Goal: Task Accomplishment & Management: Use online tool/utility

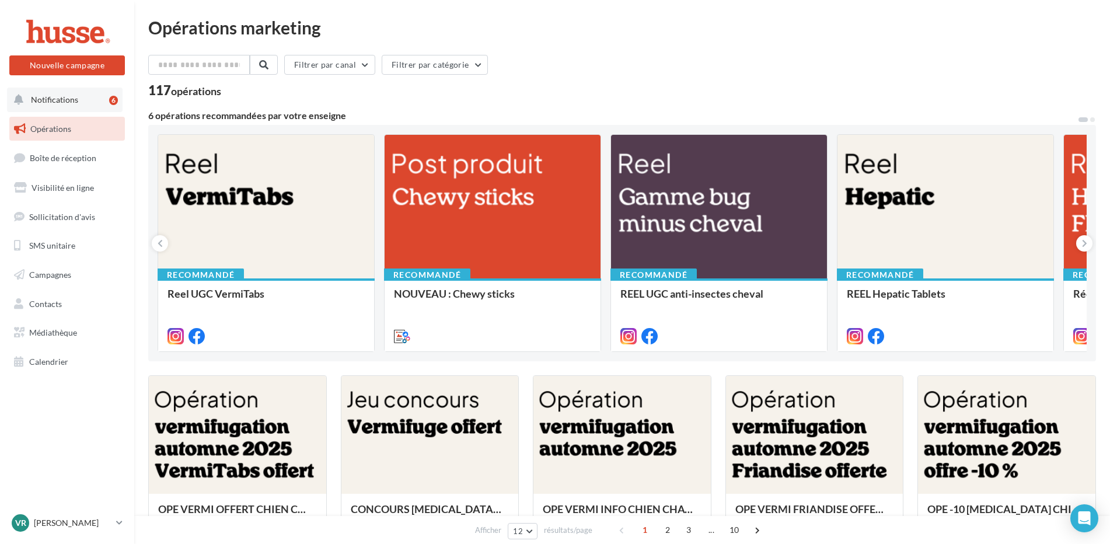
click at [33, 101] on span "Notifications" at bounding box center [54, 100] width 47 height 10
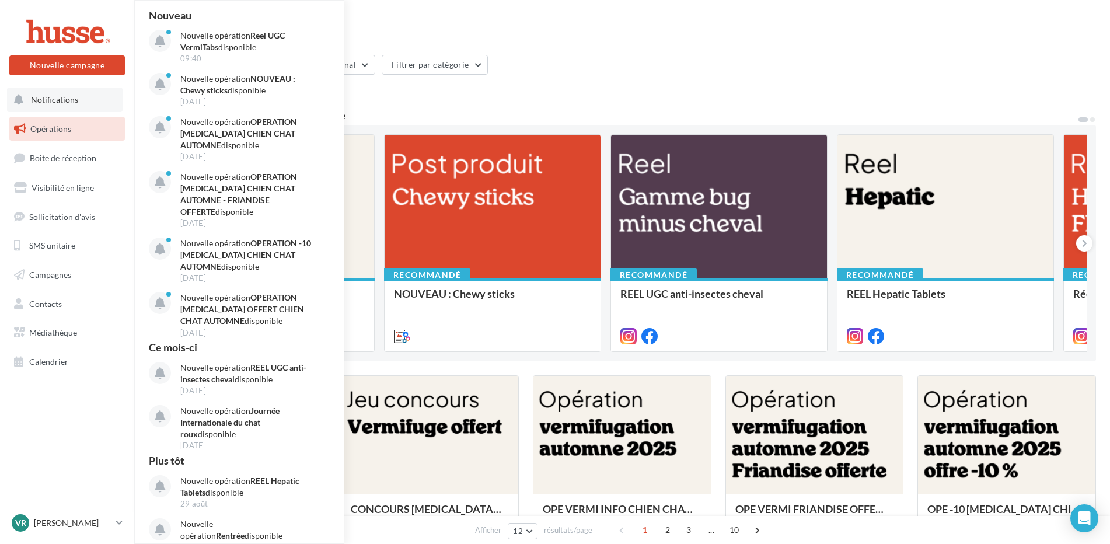
click at [33, 101] on span "Notifications" at bounding box center [54, 100] width 47 height 10
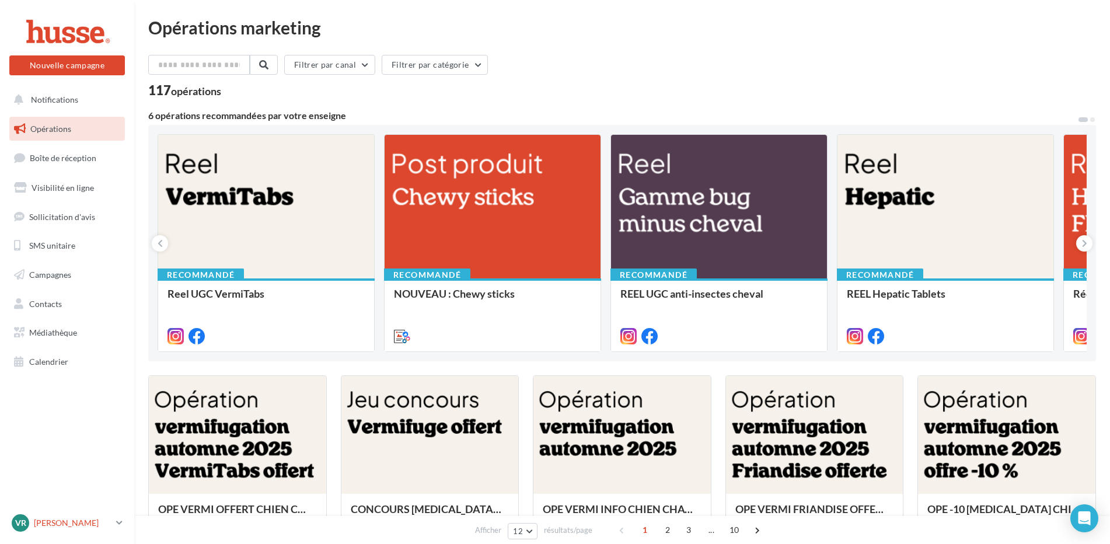
click at [121, 524] on icon at bounding box center [119, 523] width 6 height 10
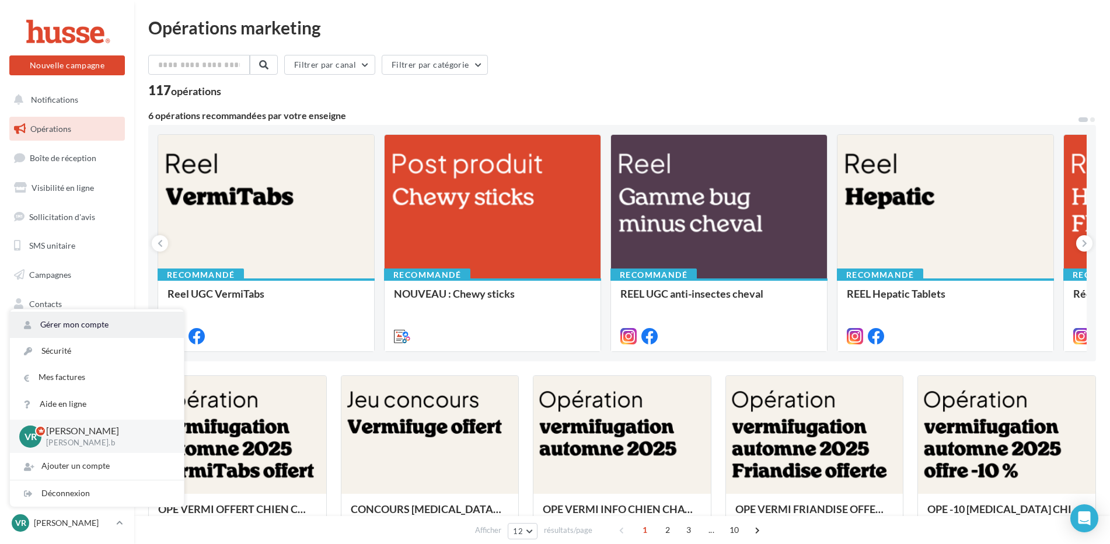
click at [79, 324] on link "Gérer mon compte" at bounding box center [97, 325] width 174 height 26
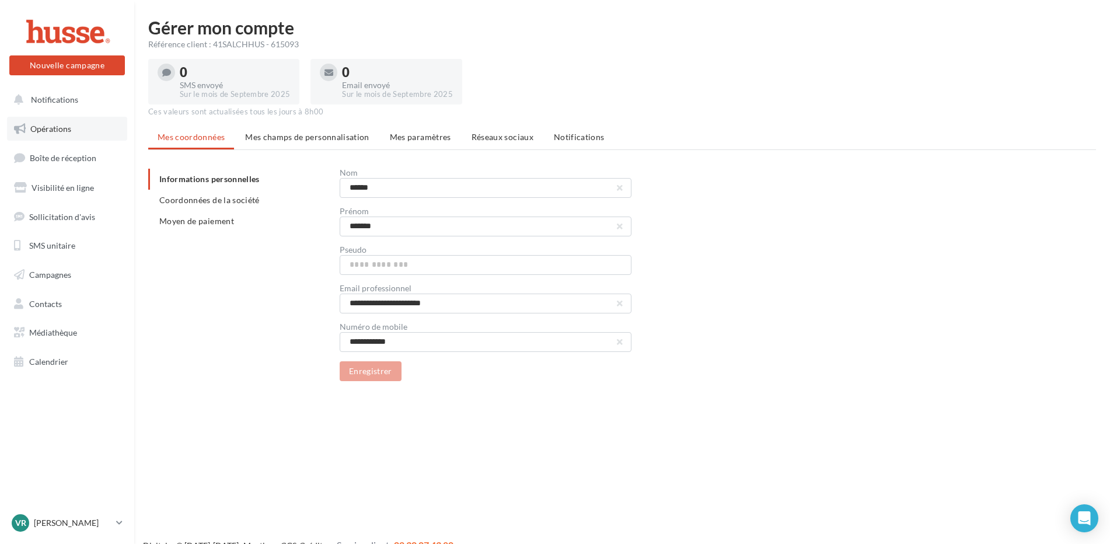
click at [48, 124] on span "Opérations" at bounding box center [50, 129] width 41 height 10
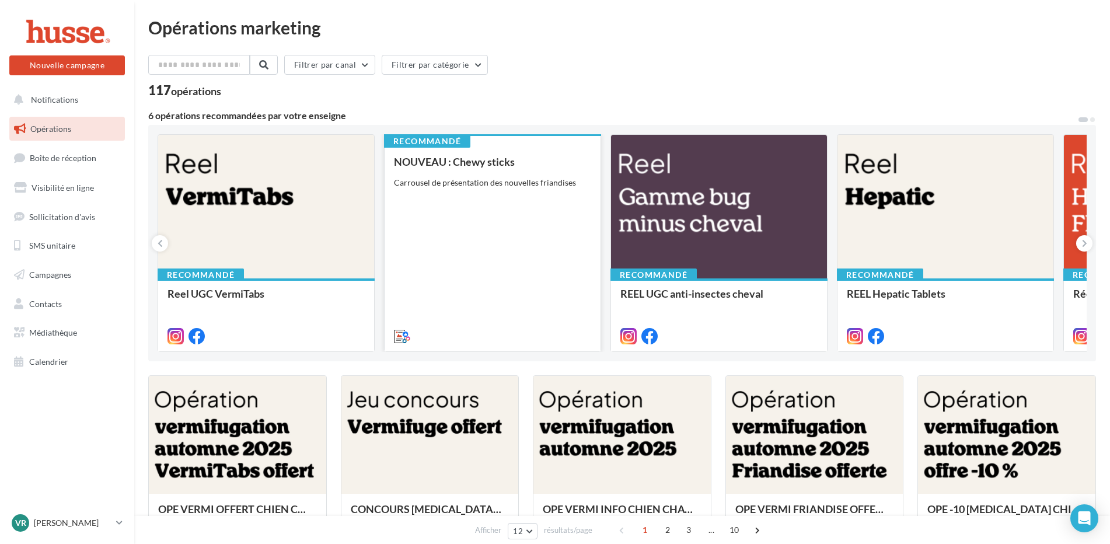
click at [455, 179] on div "Carrousel de présentation des nouvelles friandises" at bounding box center [492, 183] width 197 height 12
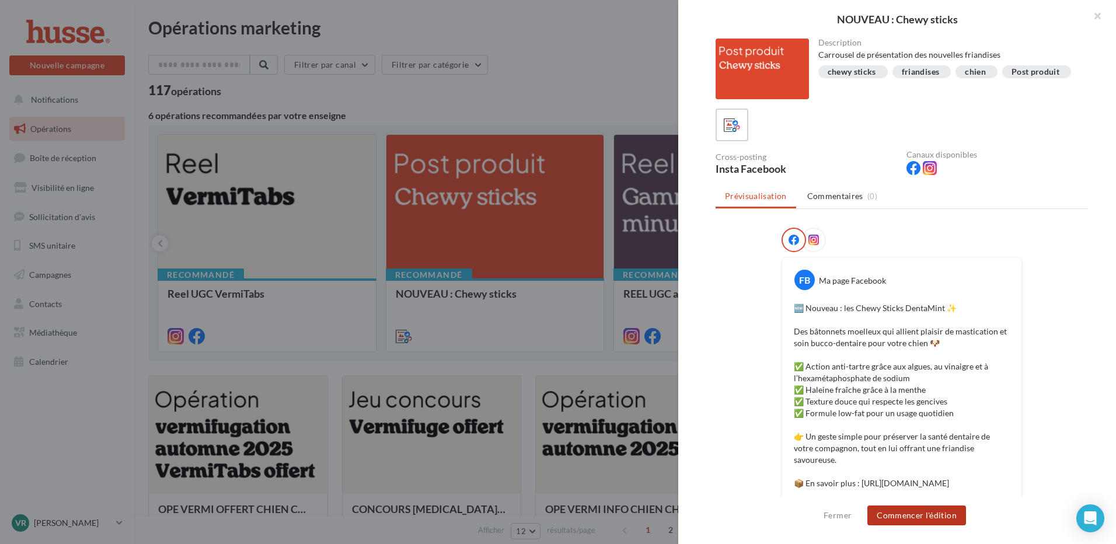
click at [901, 515] on button "Commencer l'édition" at bounding box center [916, 515] width 99 height 20
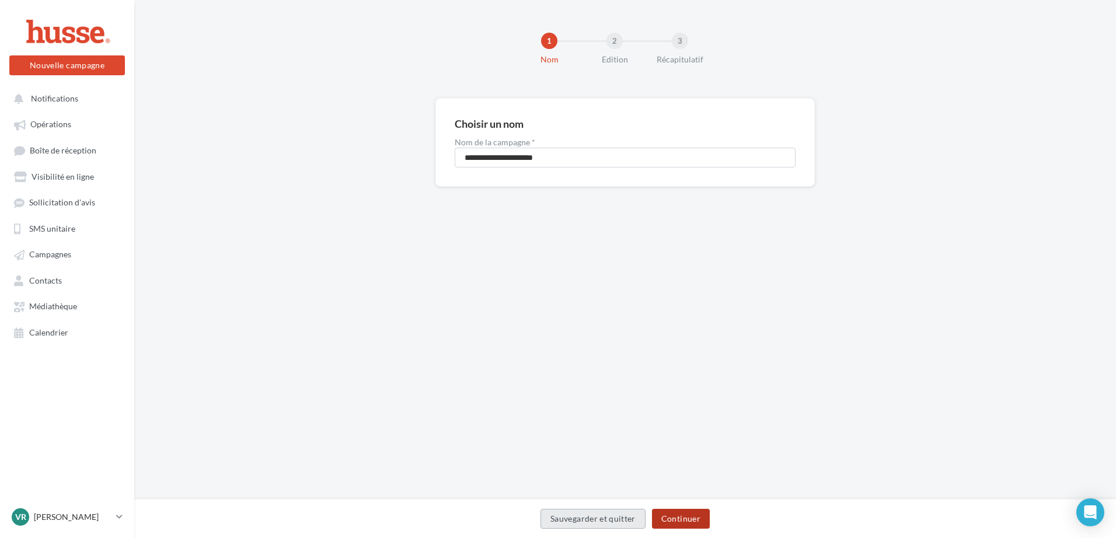
click at [682, 520] on button "Continuer" at bounding box center [681, 519] width 58 height 20
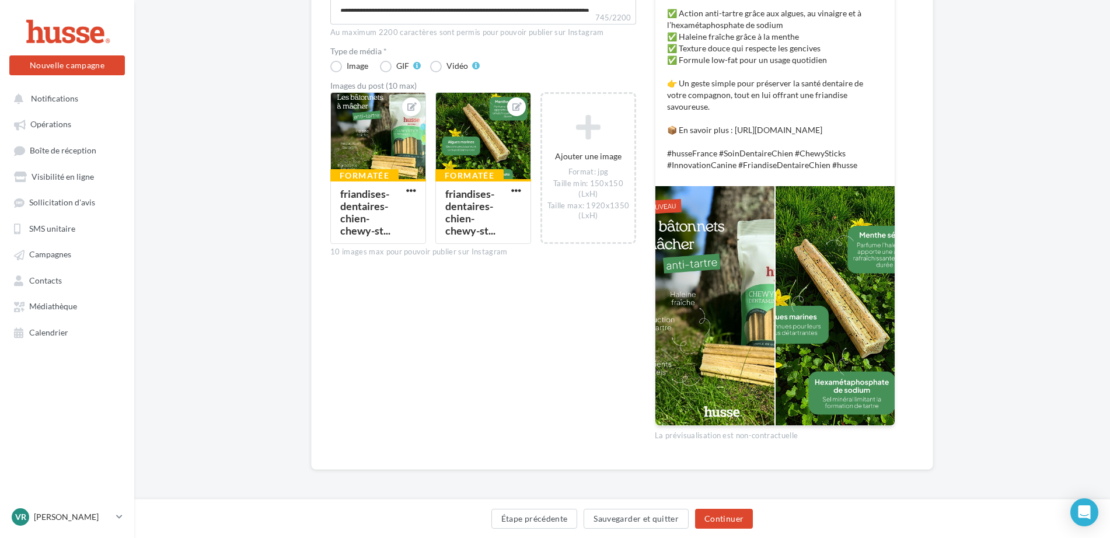
scroll to position [274, 0]
click at [735, 518] on button "Continuer" at bounding box center [724, 519] width 58 height 20
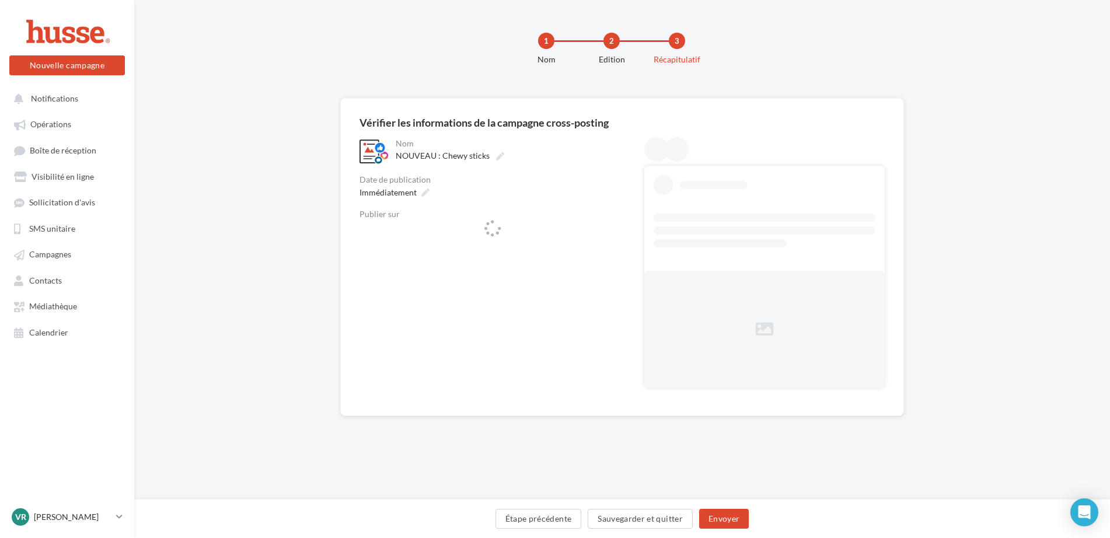
scroll to position [0, 0]
